Goal: Information Seeking & Learning: Learn about a topic

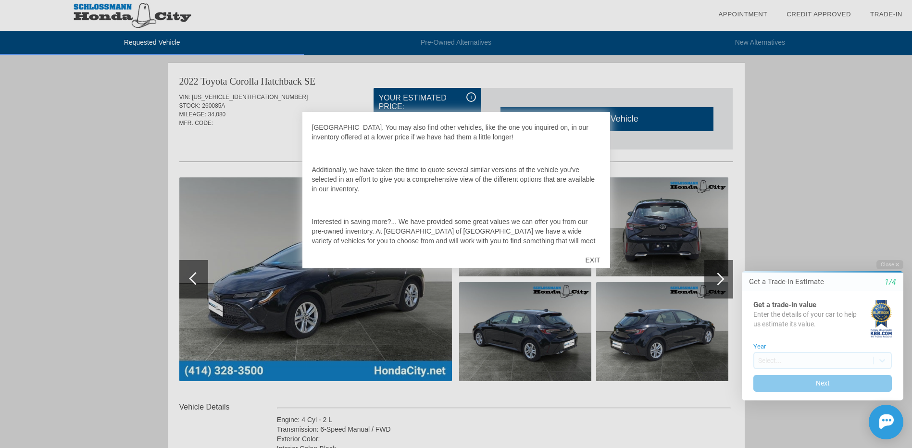
scroll to position [106, 0]
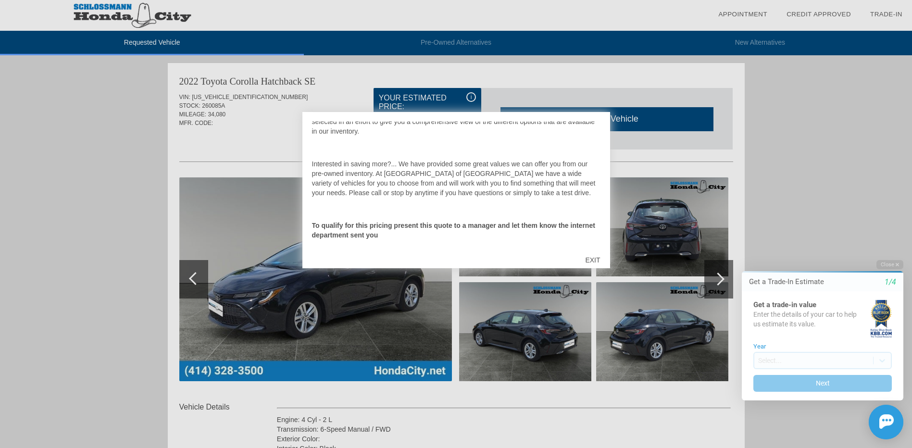
click at [598, 259] on div "EXIT" at bounding box center [593, 260] width 34 height 29
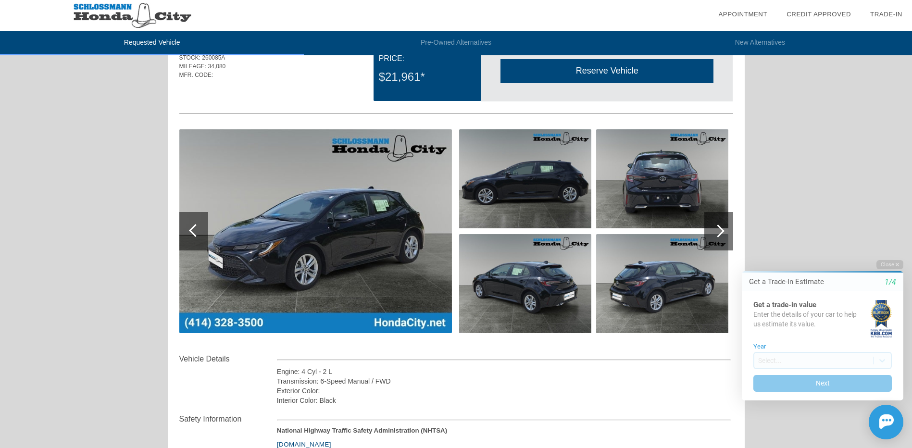
scroll to position [0, 0]
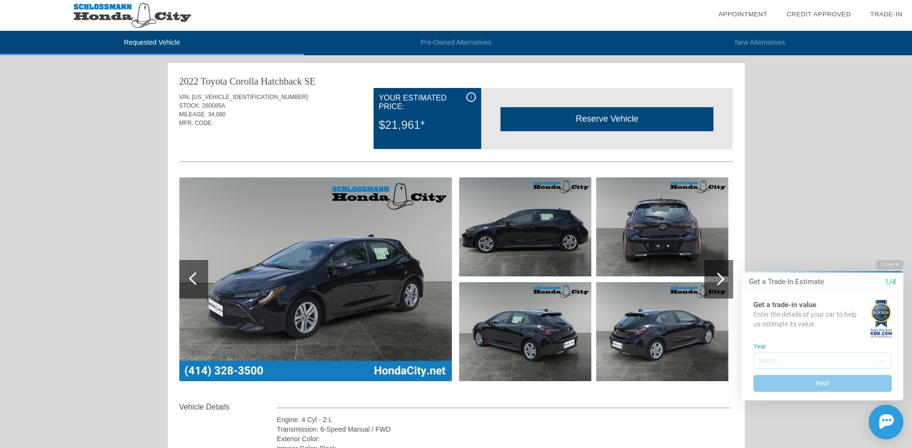
click at [471, 94] on span "i" at bounding box center [471, 97] width 1 height 7
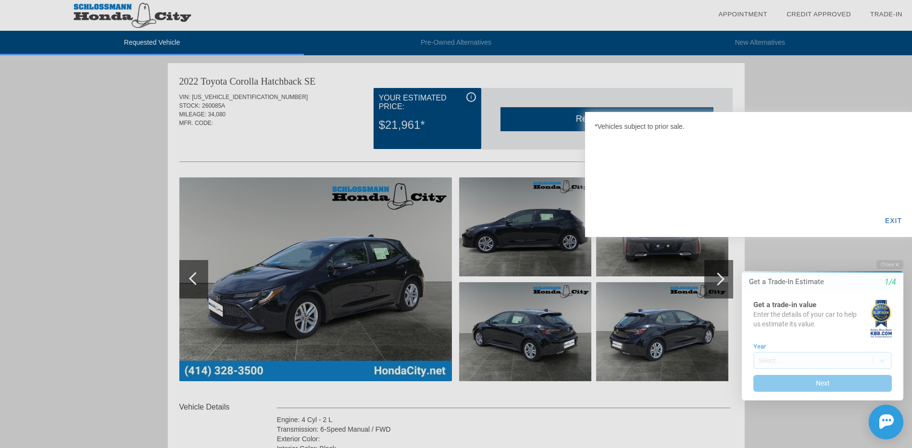
click at [471, 94] on div at bounding box center [456, 224] width 912 height 448
click at [892, 223] on div "EXIT" at bounding box center [893, 220] width 37 height 33
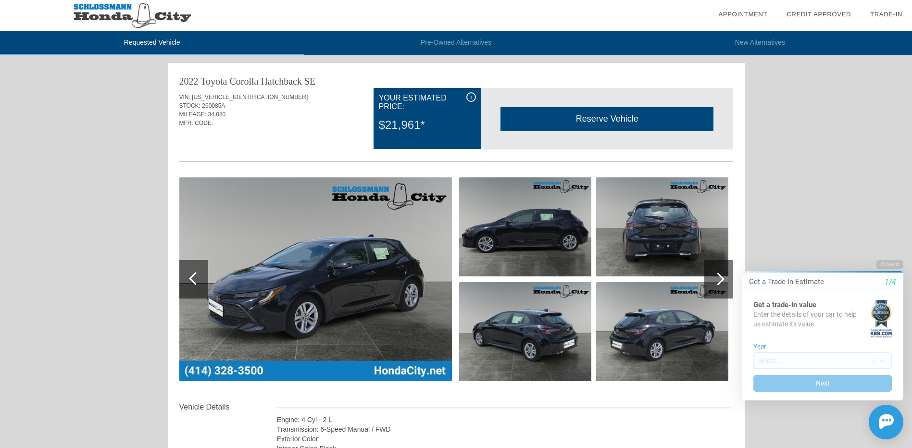
click at [722, 251] on html "Welcome! Get a Trade-In Estimate 1/4 Get a trade-in value Enter the details of …" at bounding box center [817, 251] width 190 height 0
click at [894, 261] on button "Close" at bounding box center [890, 264] width 27 height 9
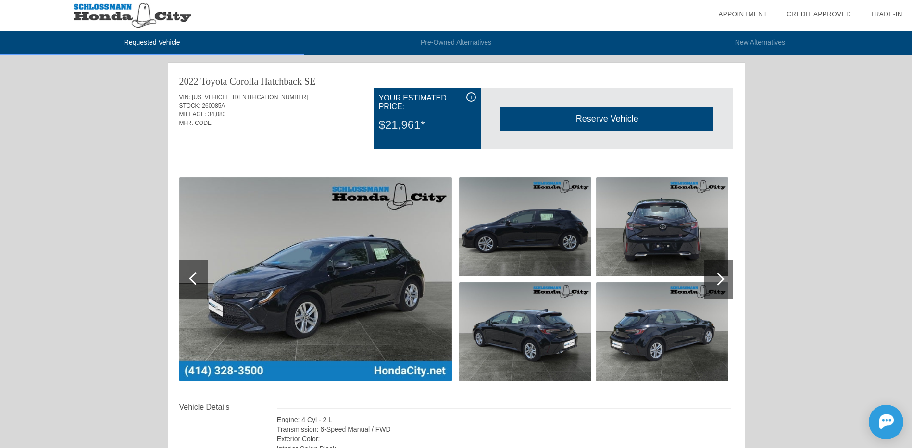
click at [724, 276] on div at bounding box center [718, 279] width 29 height 38
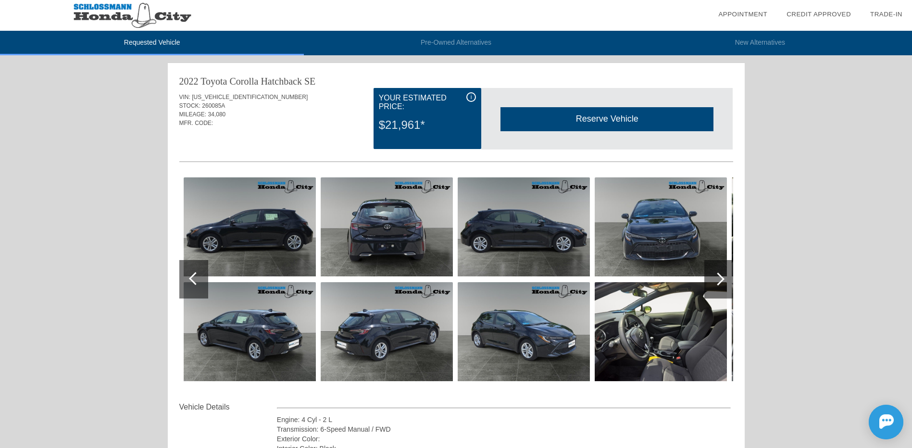
click at [724, 277] on div at bounding box center [718, 279] width 29 height 38
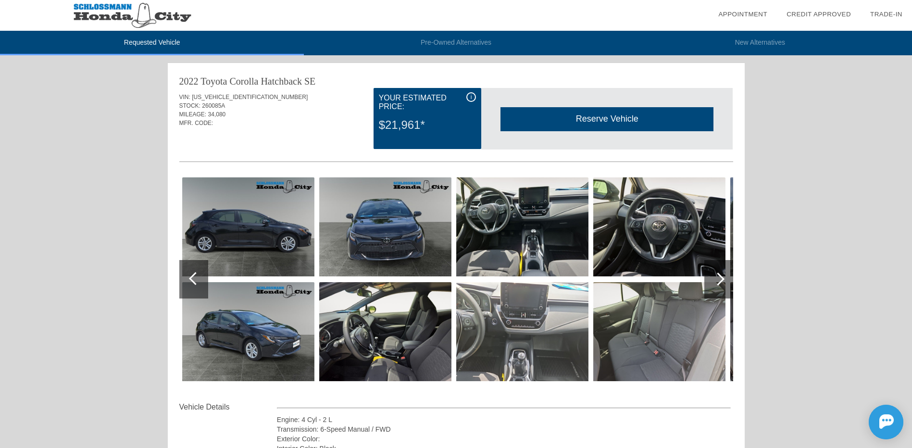
click at [724, 277] on div at bounding box center [718, 279] width 29 height 38
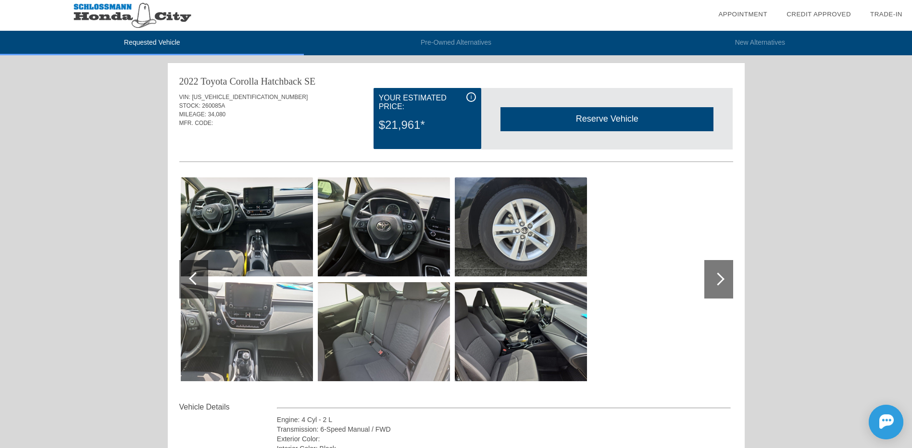
click at [724, 277] on div at bounding box center [718, 279] width 29 height 38
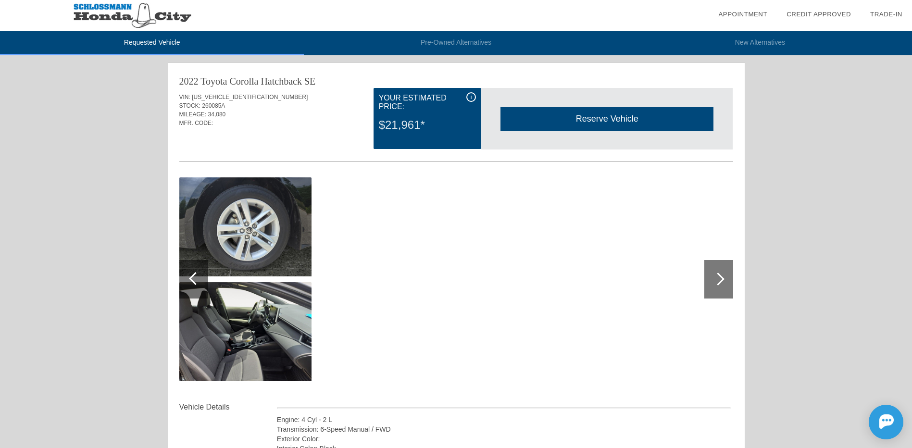
click at [724, 276] on div at bounding box center [718, 279] width 29 height 38
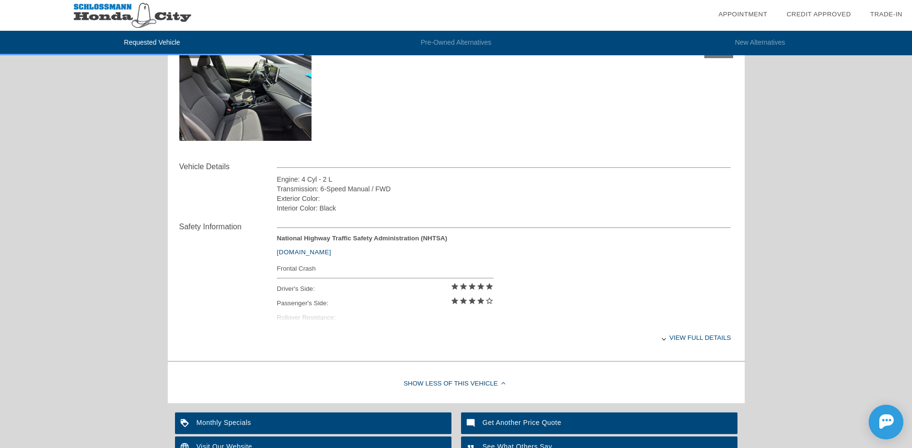
scroll to position [288, 0]
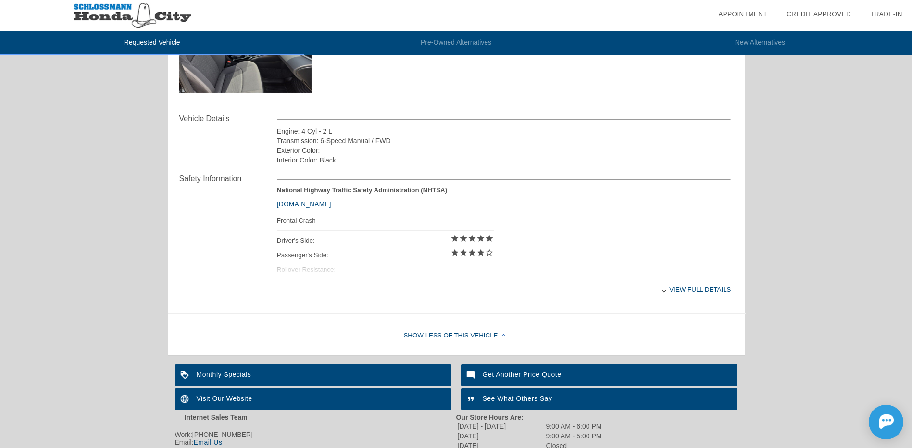
click at [703, 291] on div "View full details" at bounding box center [504, 290] width 454 height 24
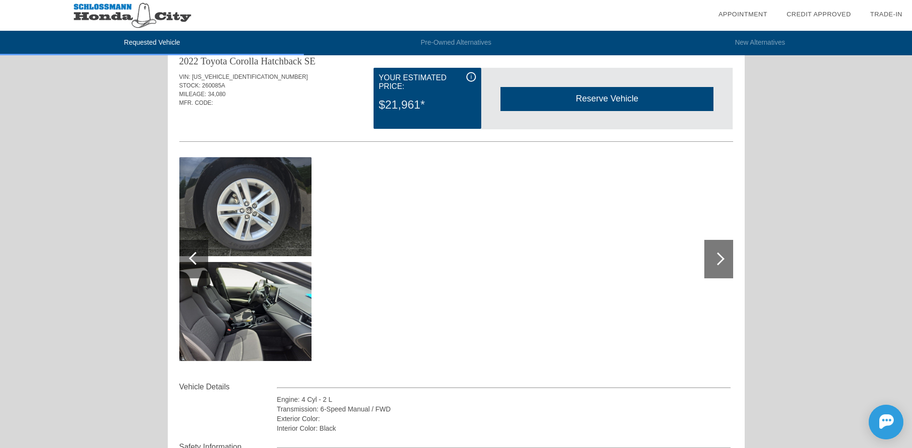
scroll to position [0, 0]
